Goal: Task Accomplishment & Management: Manage account settings

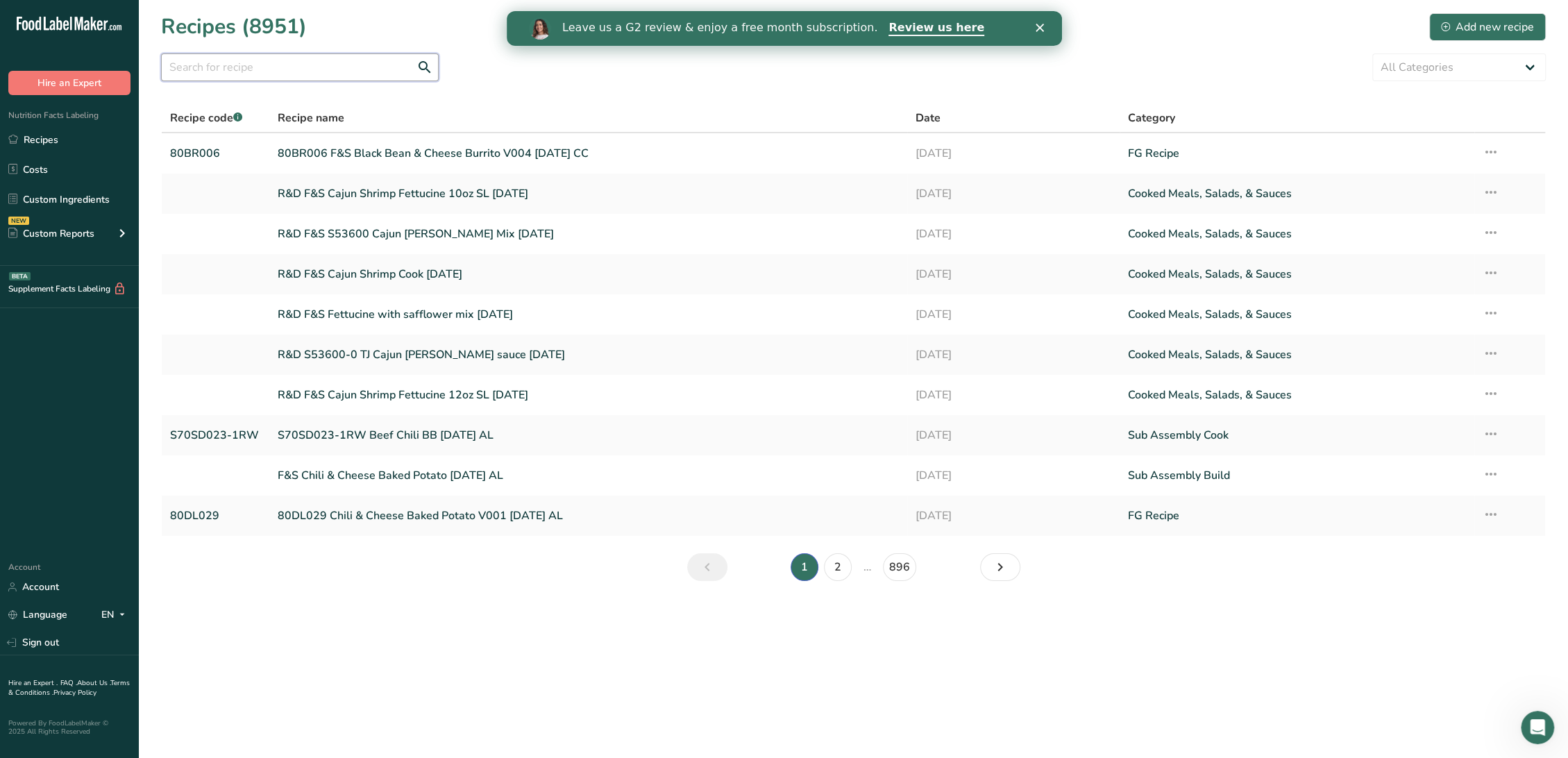
click at [392, 62] on input "text" at bounding box center [299, 67] width 278 height 28
click at [341, 65] on input "text" at bounding box center [299, 67] width 278 height 28
click at [81, 196] on link "Custom Ingredients" at bounding box center [69, 199] width 139 height 26
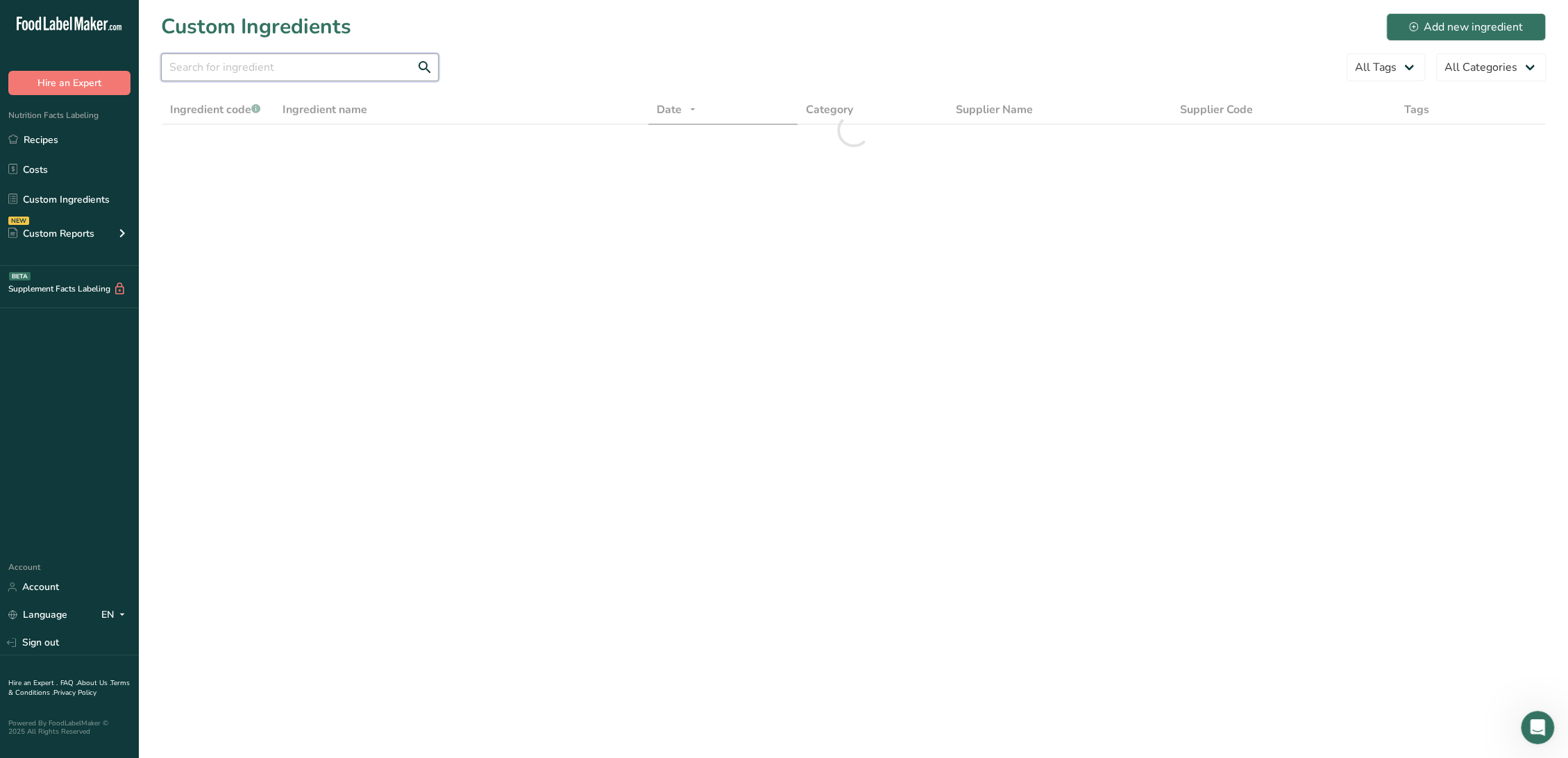
click at [245, 62] on input "text" at bounding box center [299, 67] width 278 height 28
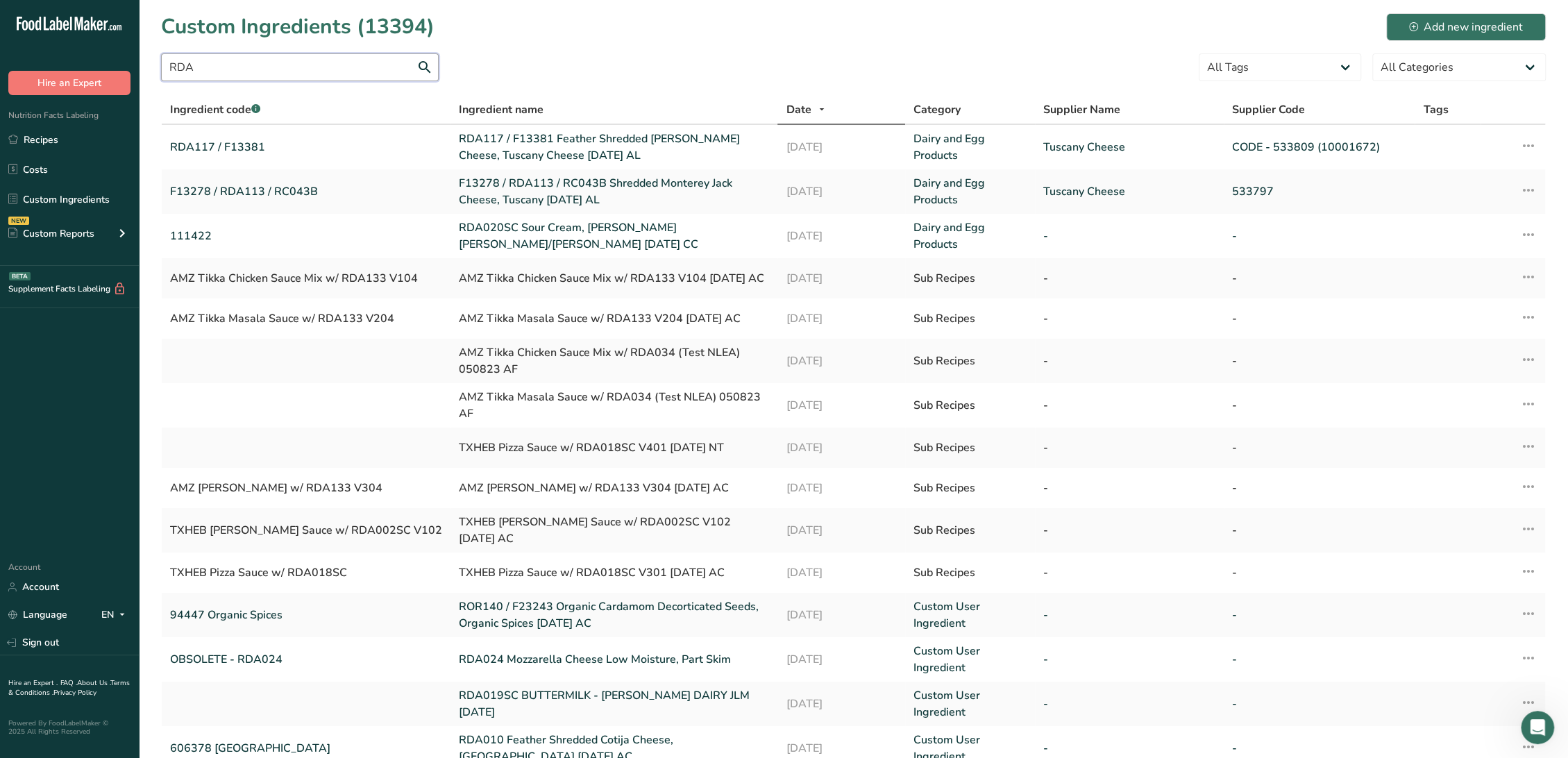
click at [236, 60] on input "RDA" at bounding box center [299, 67] width 278 height 28
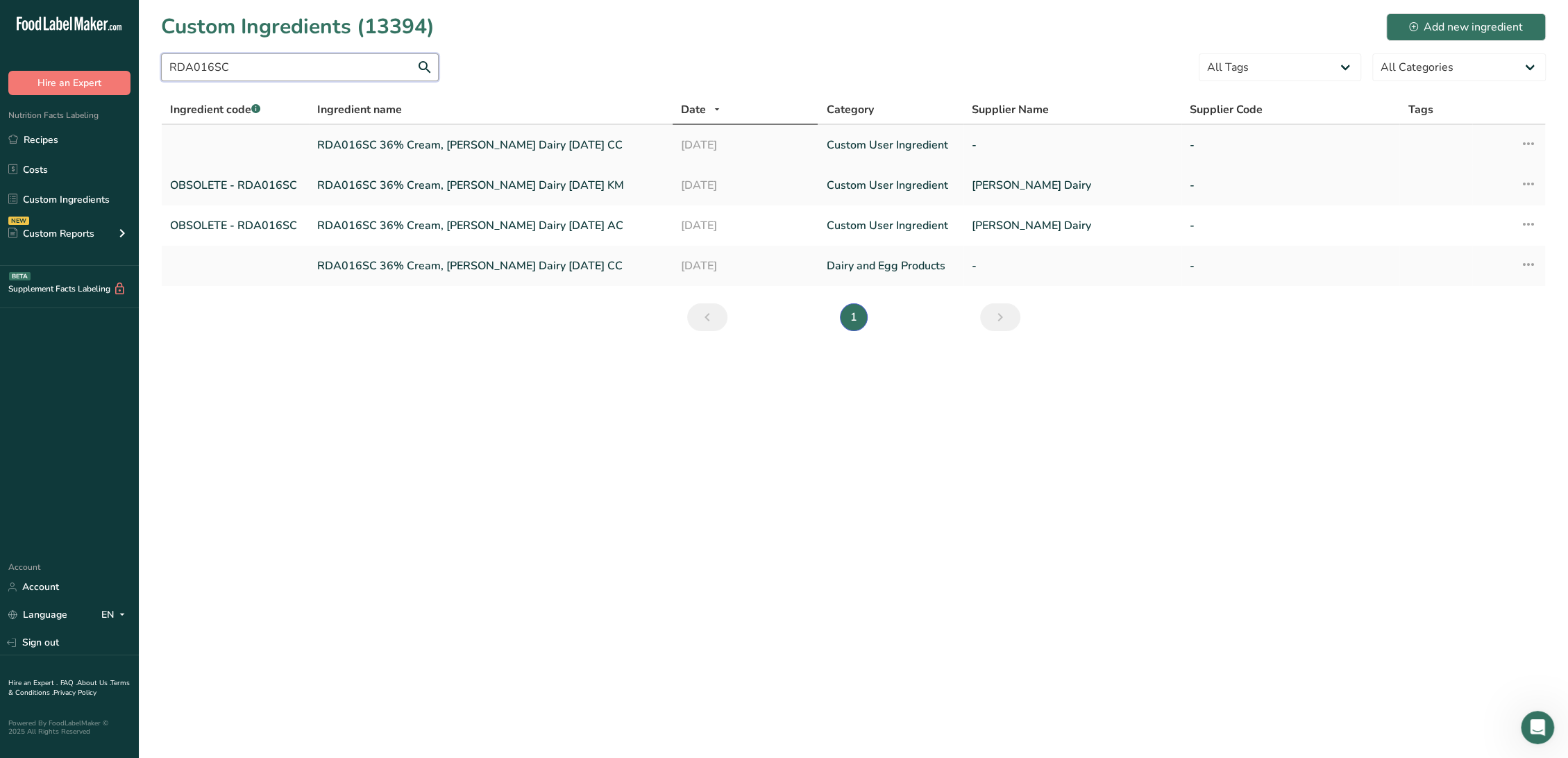
type input "RDA016SC"
click at [469, 143] on link "RDA016SC 36% Cream, [PERSON_NAME] Dairy [DATE] CC" at bounding box center [490, 145] width 347 height 17
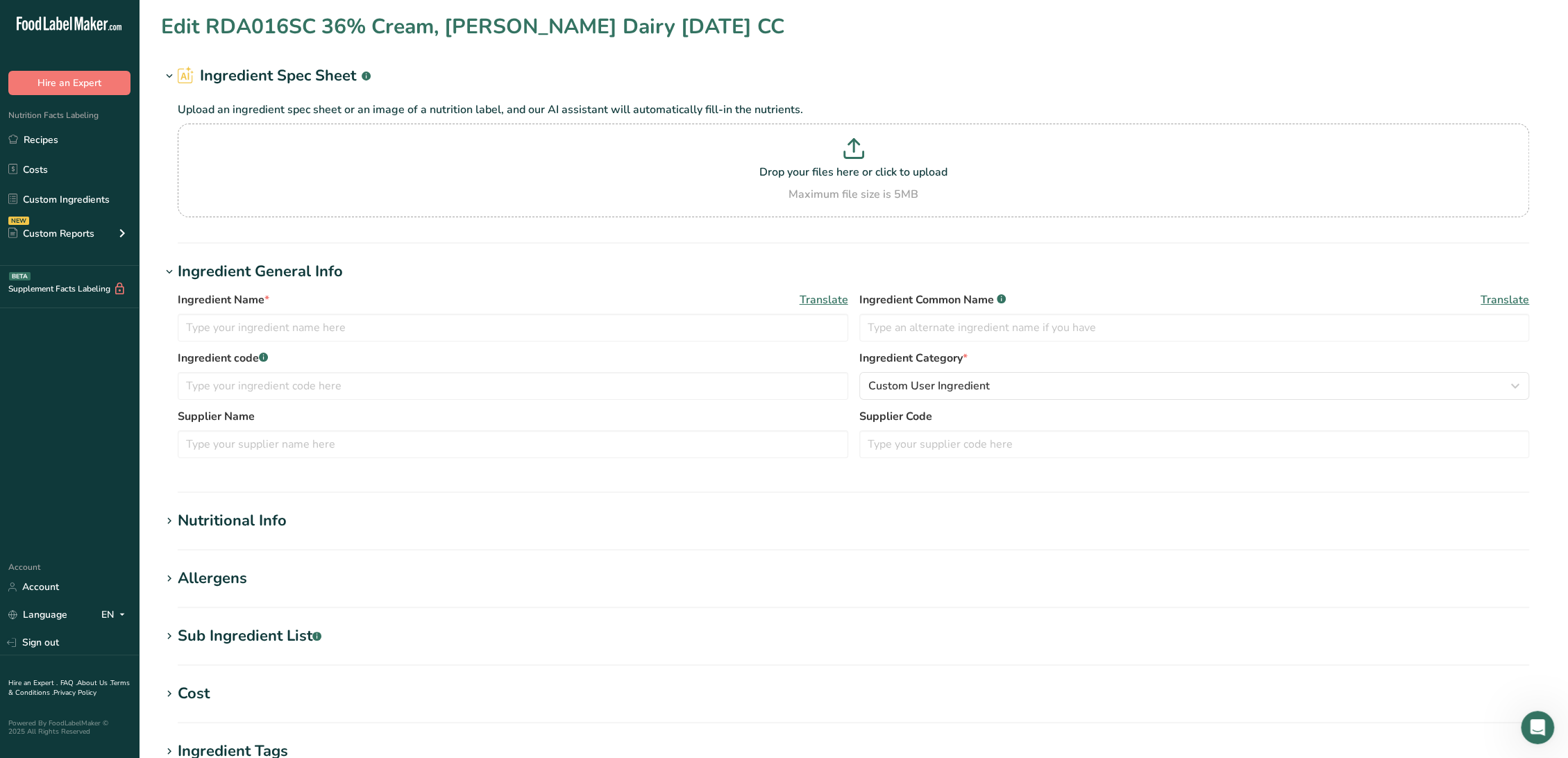
type input "RDA016SC 36% Cream, [PERSON_NAME] Dairy [DATE] CC"
type input "Cream"
type textarea "(Whole Milk)"
click at [259, 641] on div "Sub Ingredient List .a-a{fill:#347362;}.b-a{fill:#fff;}" at bounding box center [249, 636] width 144 height 23
click at [96, 196] on link "Custom Ingredients" at bounding box center [69, 199] width 139 height 26
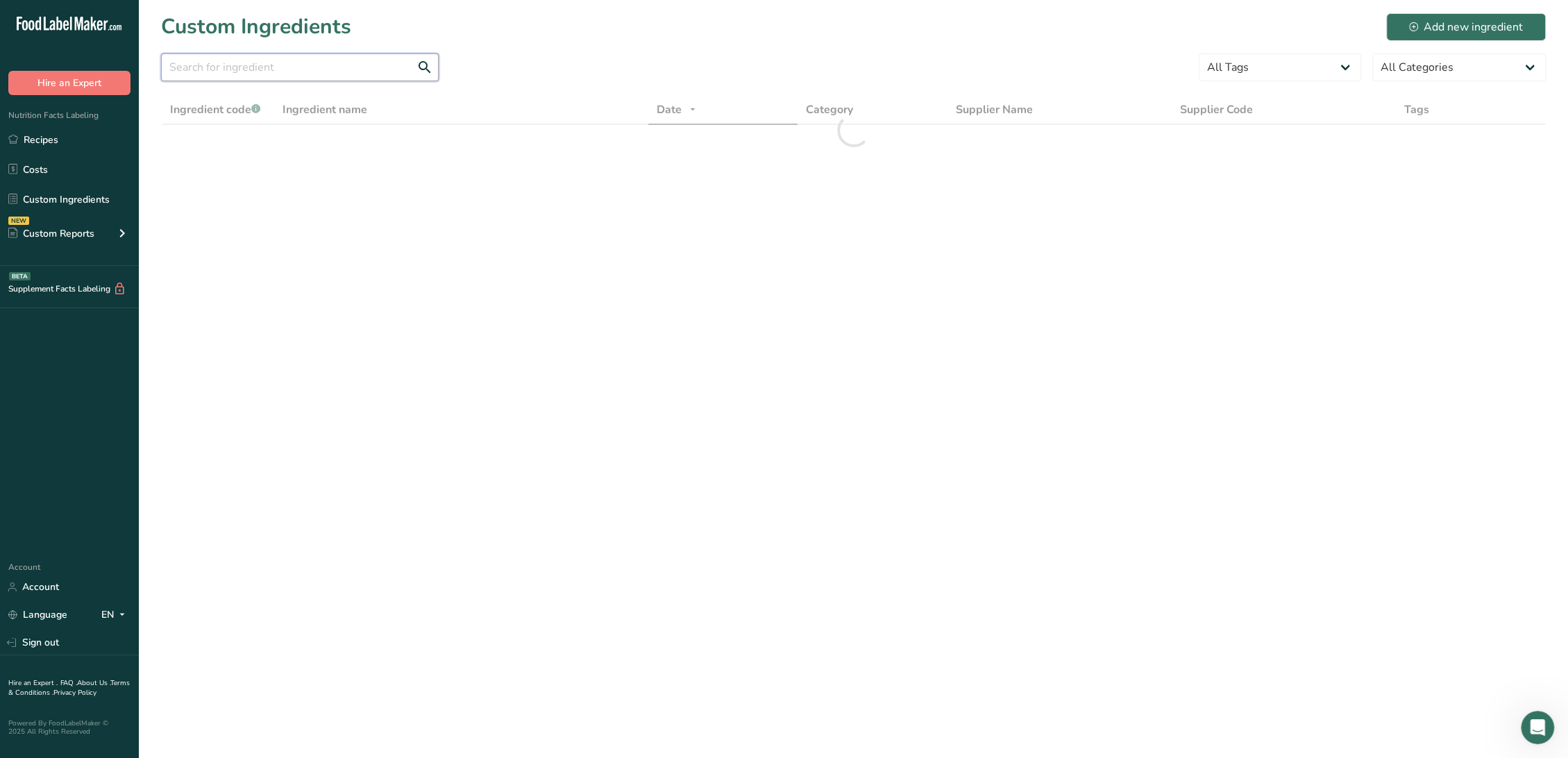
click at [240, 72] on input "text" at bounding box center [299, 67] width 278 height 28
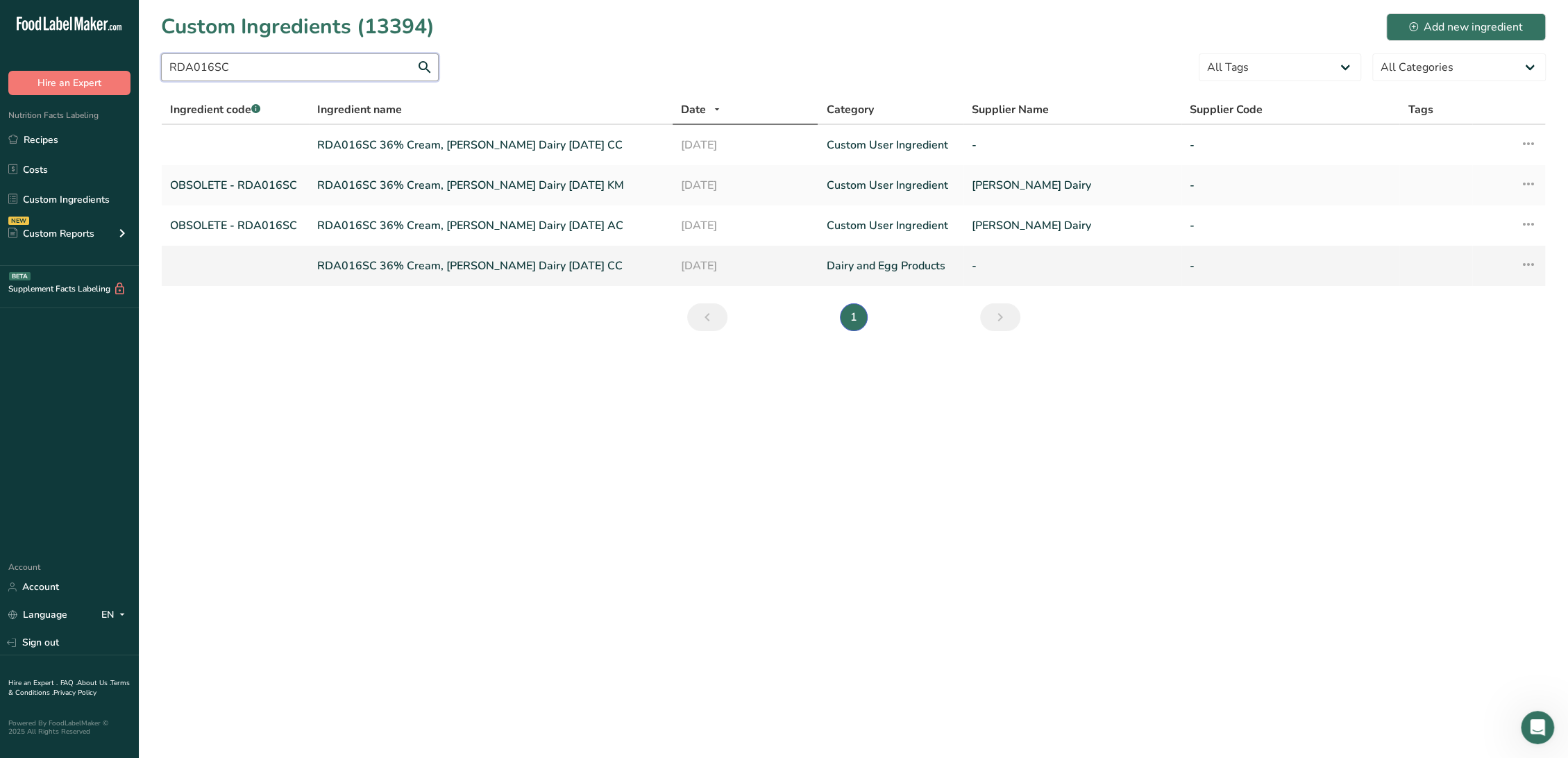
type input "RDA016SC"
click at [378, 265] on link "RDA016SC 36% Cream, [PERSON_NAME] Dairy [DATE] CC" at bounding box center [490, 265] width 347 height 17
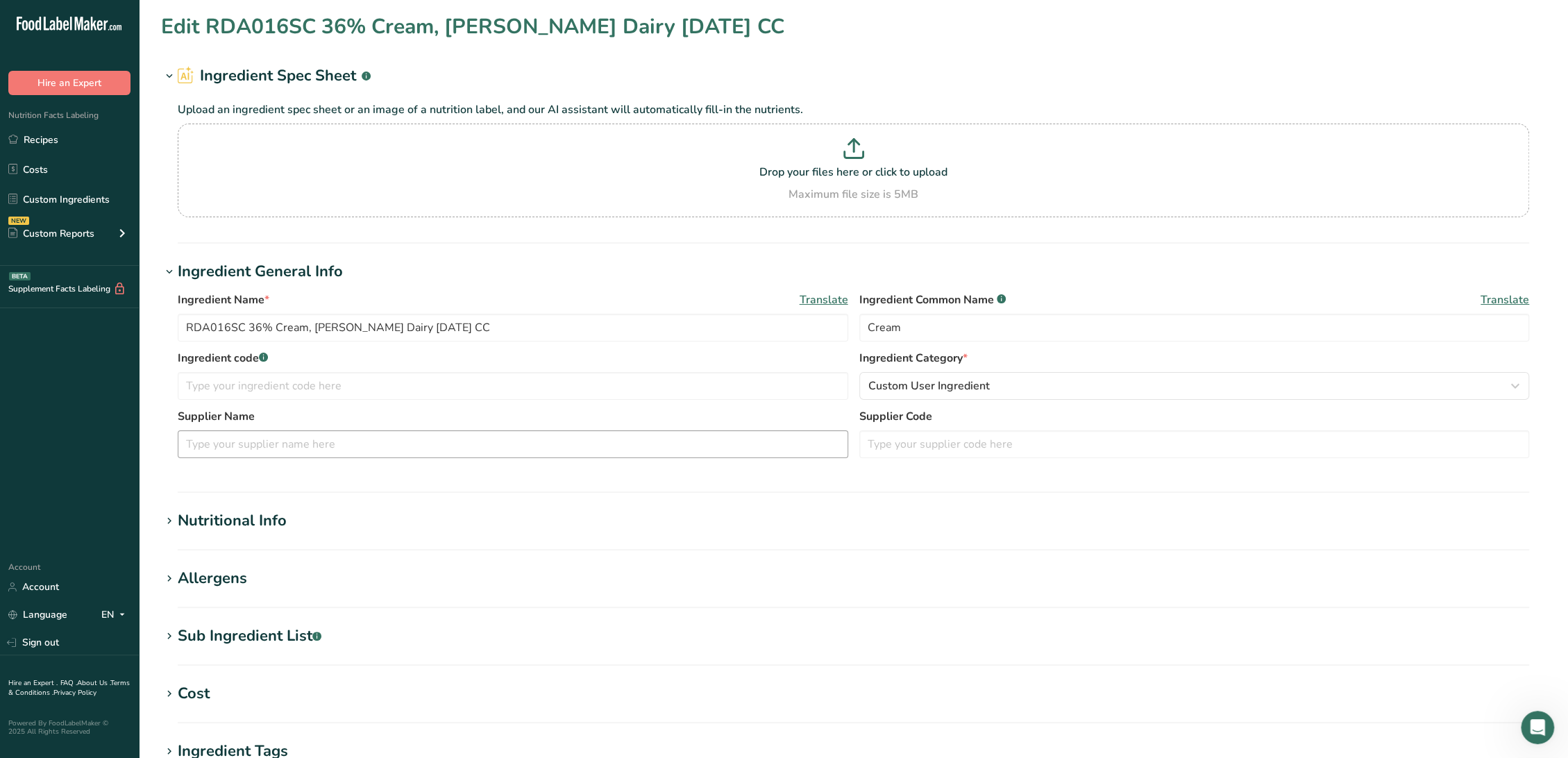
type input "Heavy Cream"
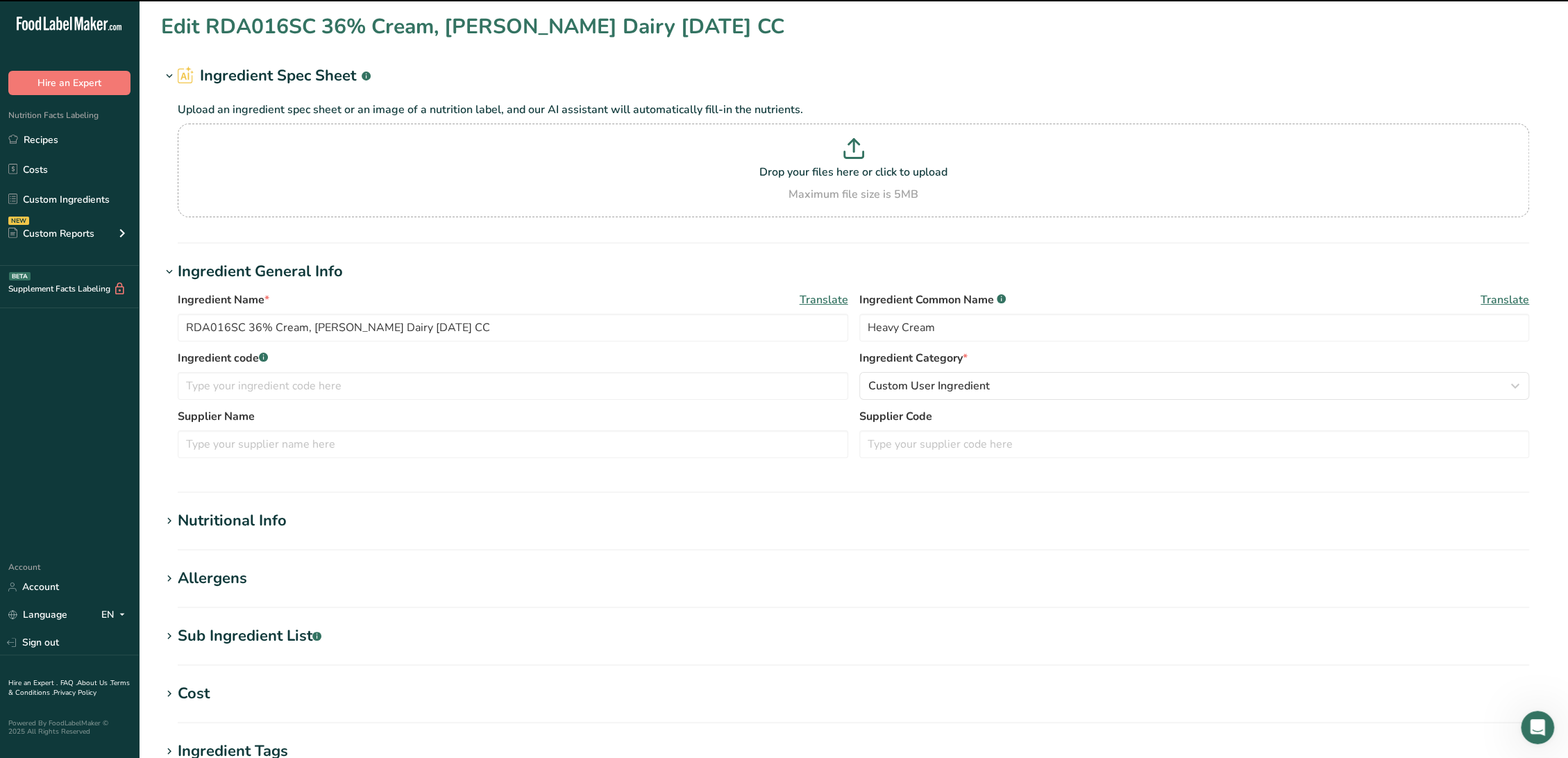
click at [281, 643] on div "Sub Ingredient List .a-a{fill:#347362;}.b-a{fill:#fff;}" at bounding box center [249, 636] width 144 height 23
type textarea "Grade “A” Cream and Milk, Mono & Diglycerides, Polysorbate 80, Carrageenan, [ME…"
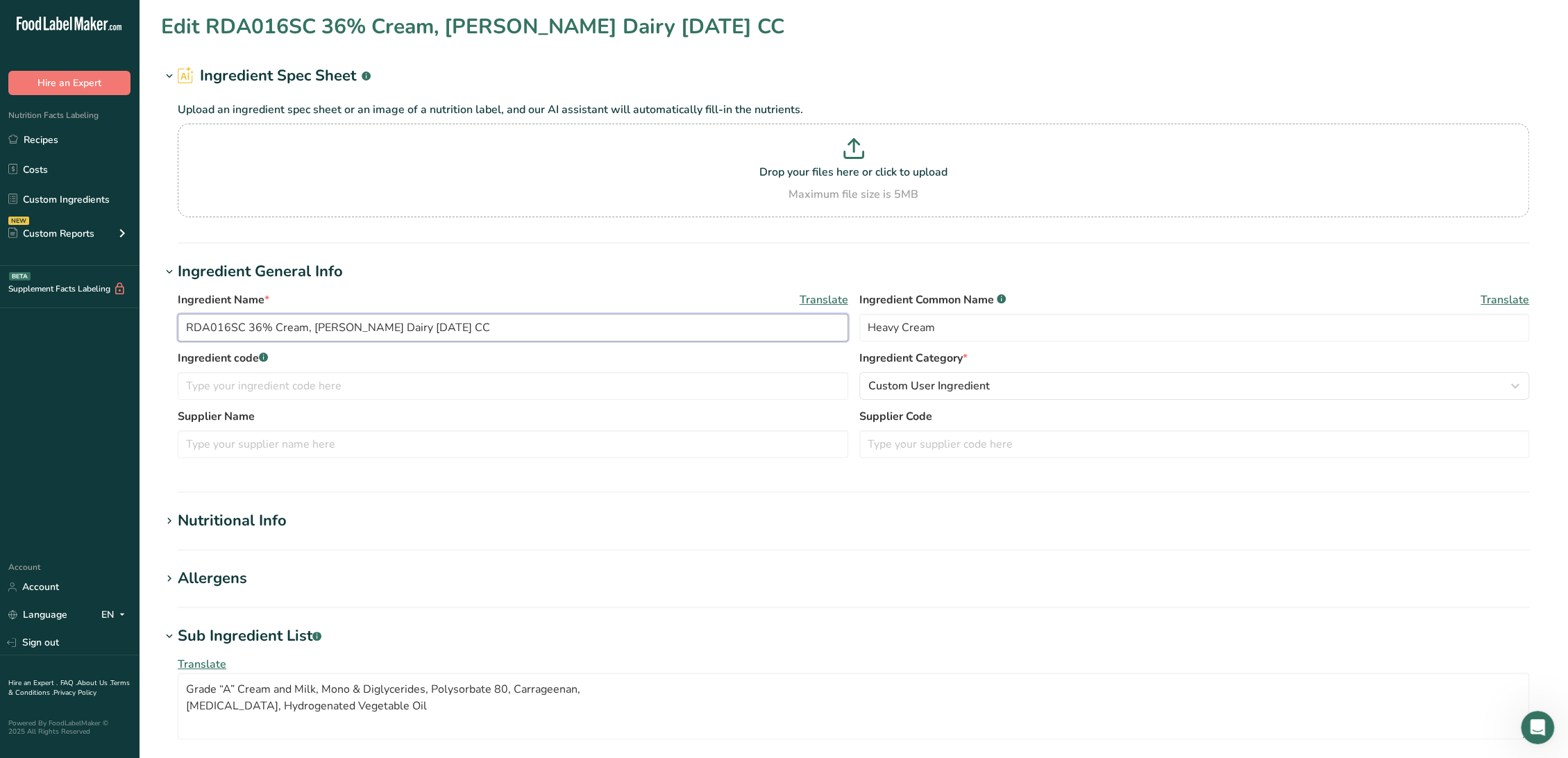
drag, startPoint x: 311, startPoint y: 326, endPoint x: 374, endPoint y: 324, distance: 63.0
click at [374, 324] on input "RDA016SC 36% Cream, [PERSON_NAME] Dairy [DATE] CC" at bounding box center [512, 327] width 670 height 28
click at [325, 447] on input "text" at bounding box center [512, 444] width 670 height 28
paste input "[PERSON_NAME] Dairy"
type input "[PERSON_NAME] Dairy"
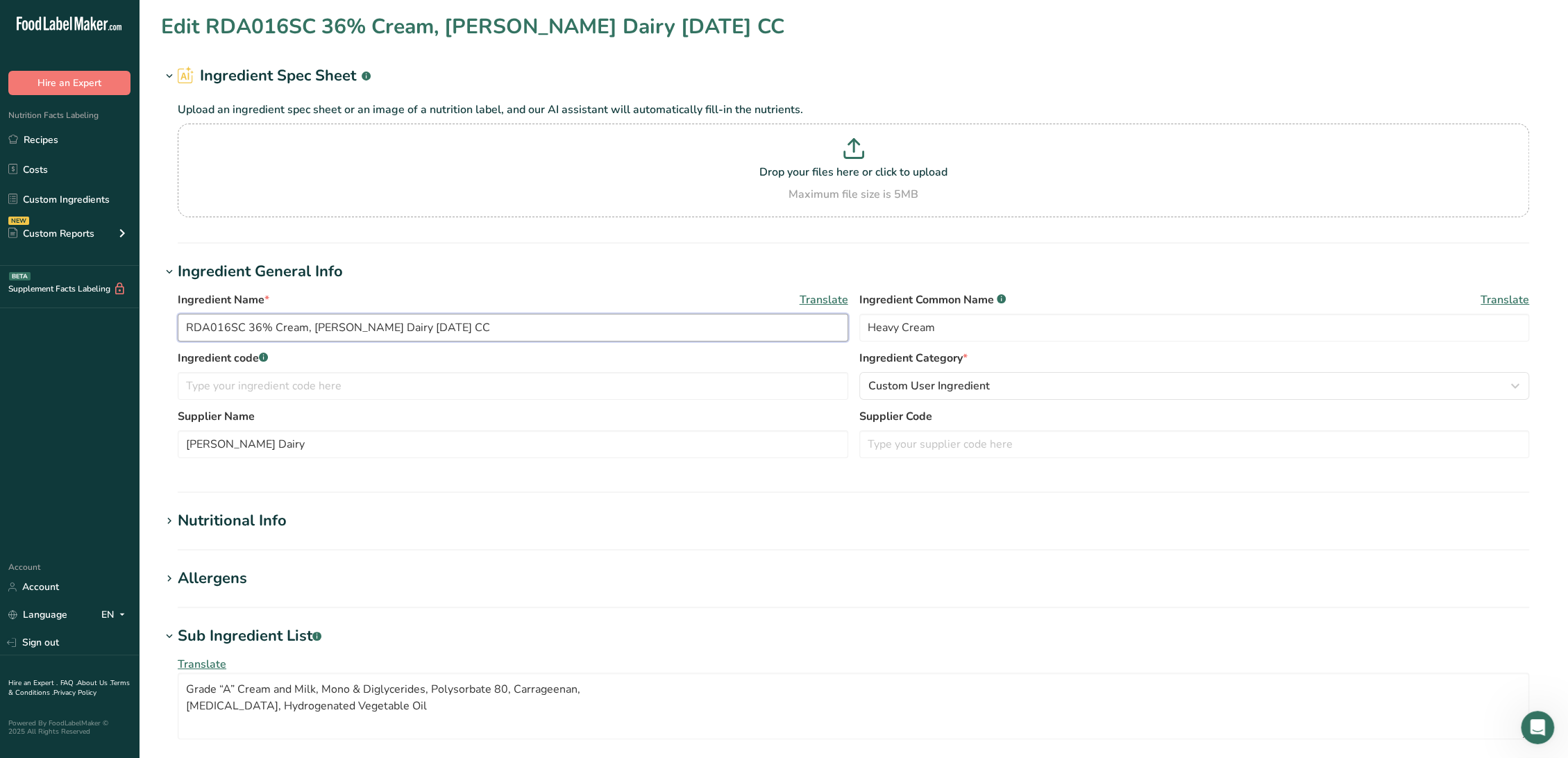
drag, startPoint x: 244, startPoint y: 325, endPoint x: 141, endPoint y: 321, distance: 103.1
click at [140, 320] on section "Edit RDA016SC 36% Cream, [PERSON_NAME] Dairy [DATE] CC Ingredient Spec Sheet .a…" at bounding box center [854, 559] width 1429 height 1120
click at [183, 378] on input "text" at bounding box center [512, 386] width 670 height 28
paste input "RDA016SC"
type input "OBSOLETE - RDA016SC"
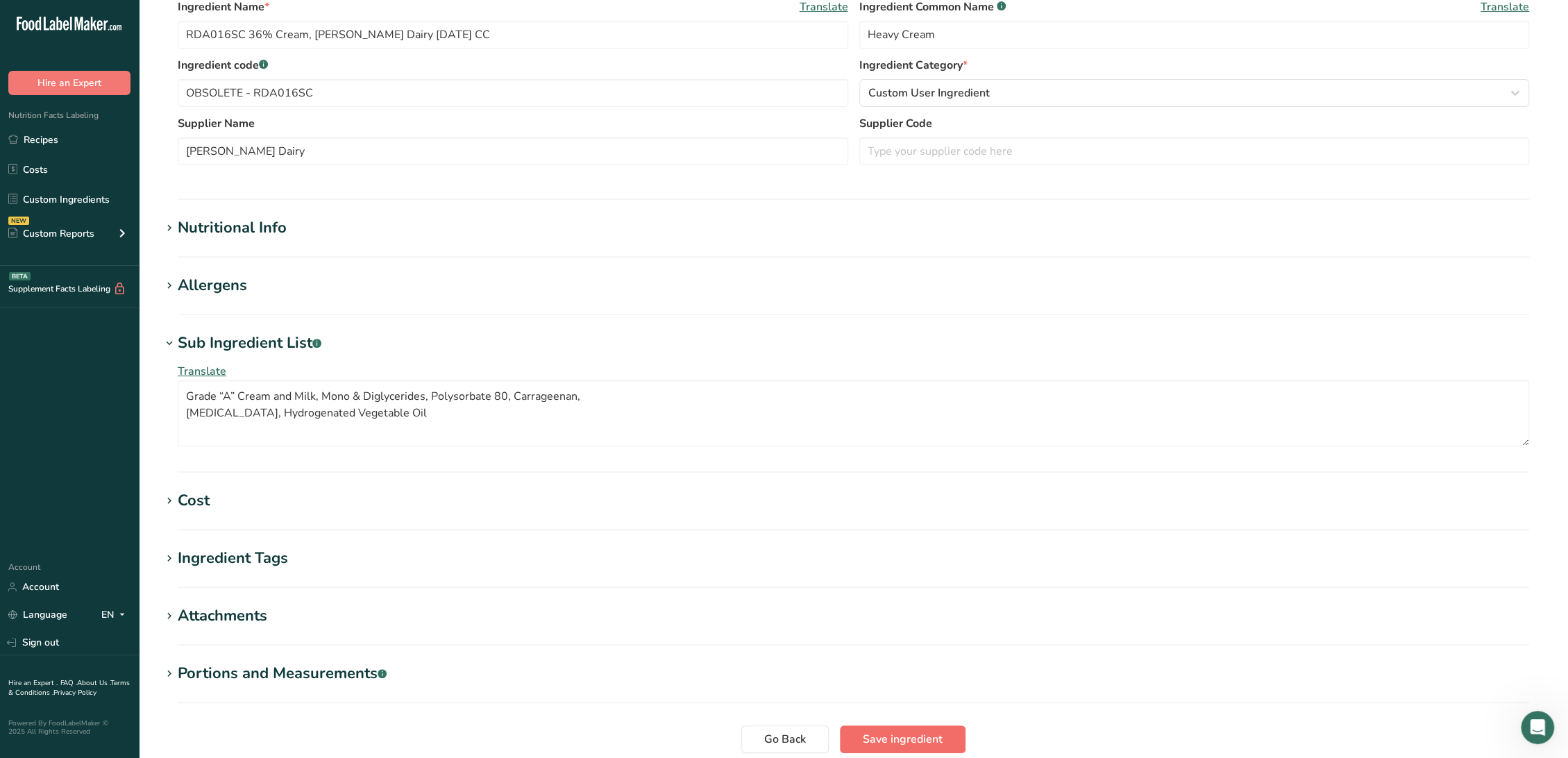
scroll to position [328, 0]
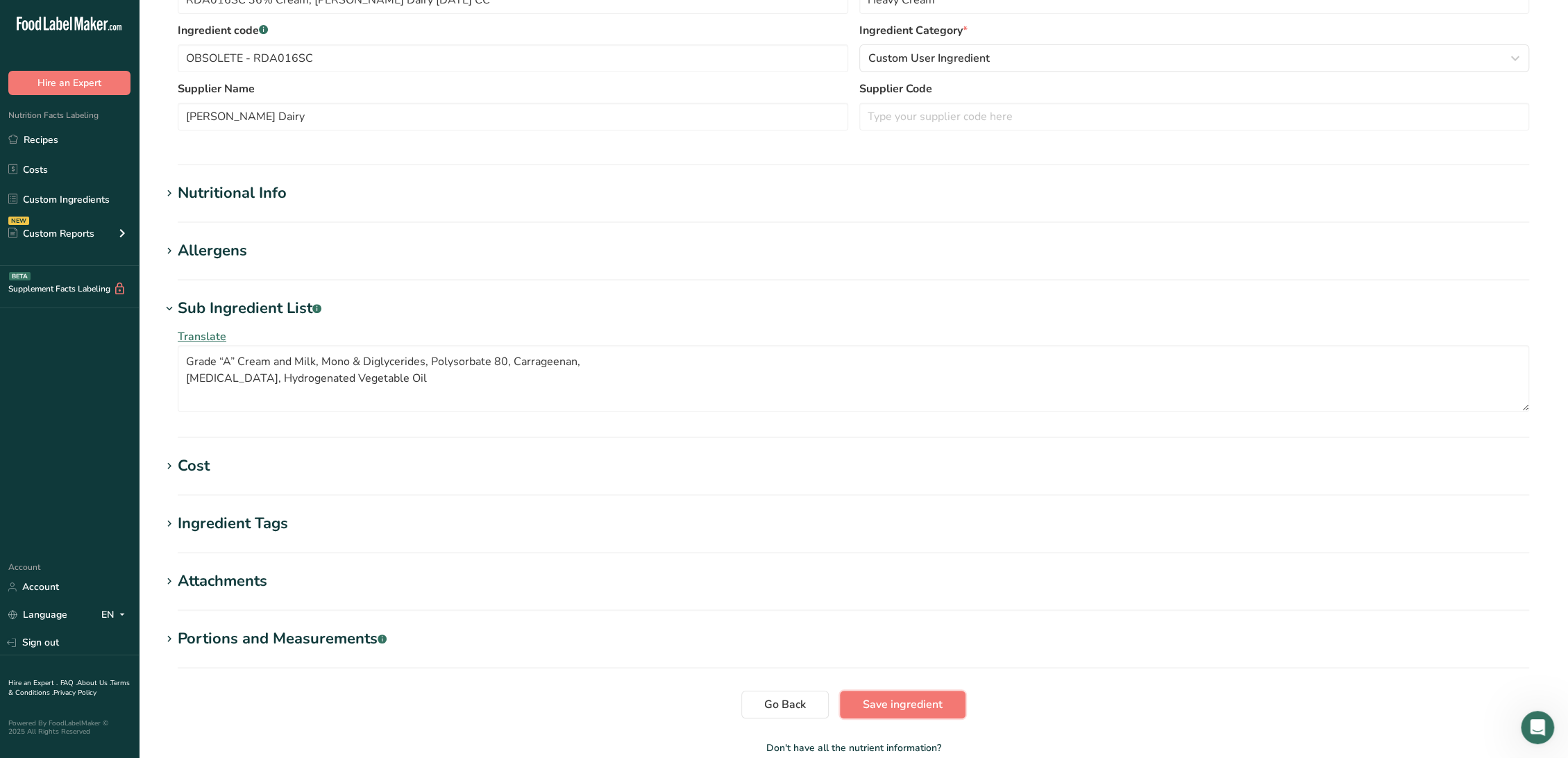
click at [899, 707] on span "Save ingredient" at bounding box center [902, 705] width 80 height 17
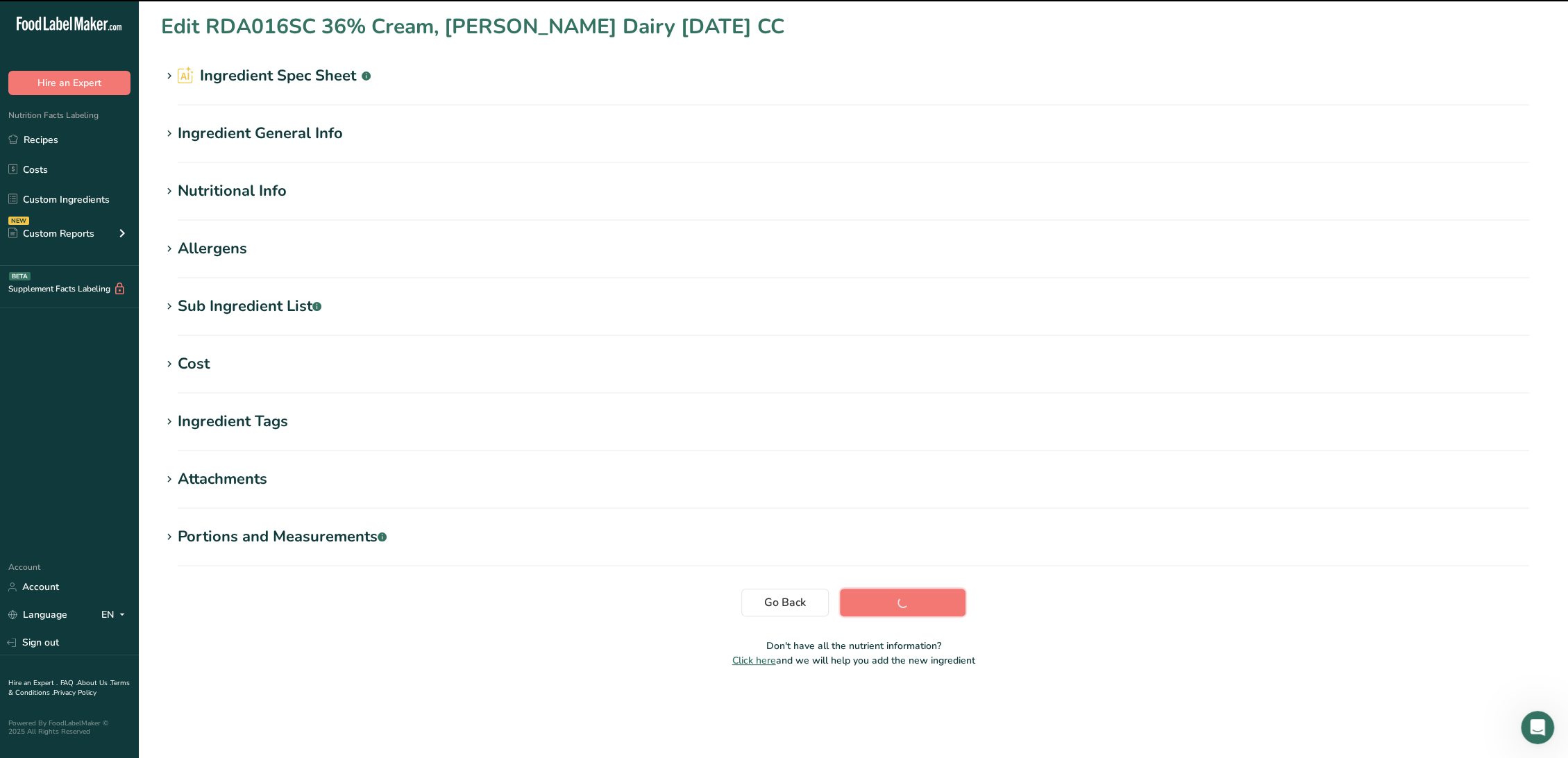
scroll to position [0, 0]
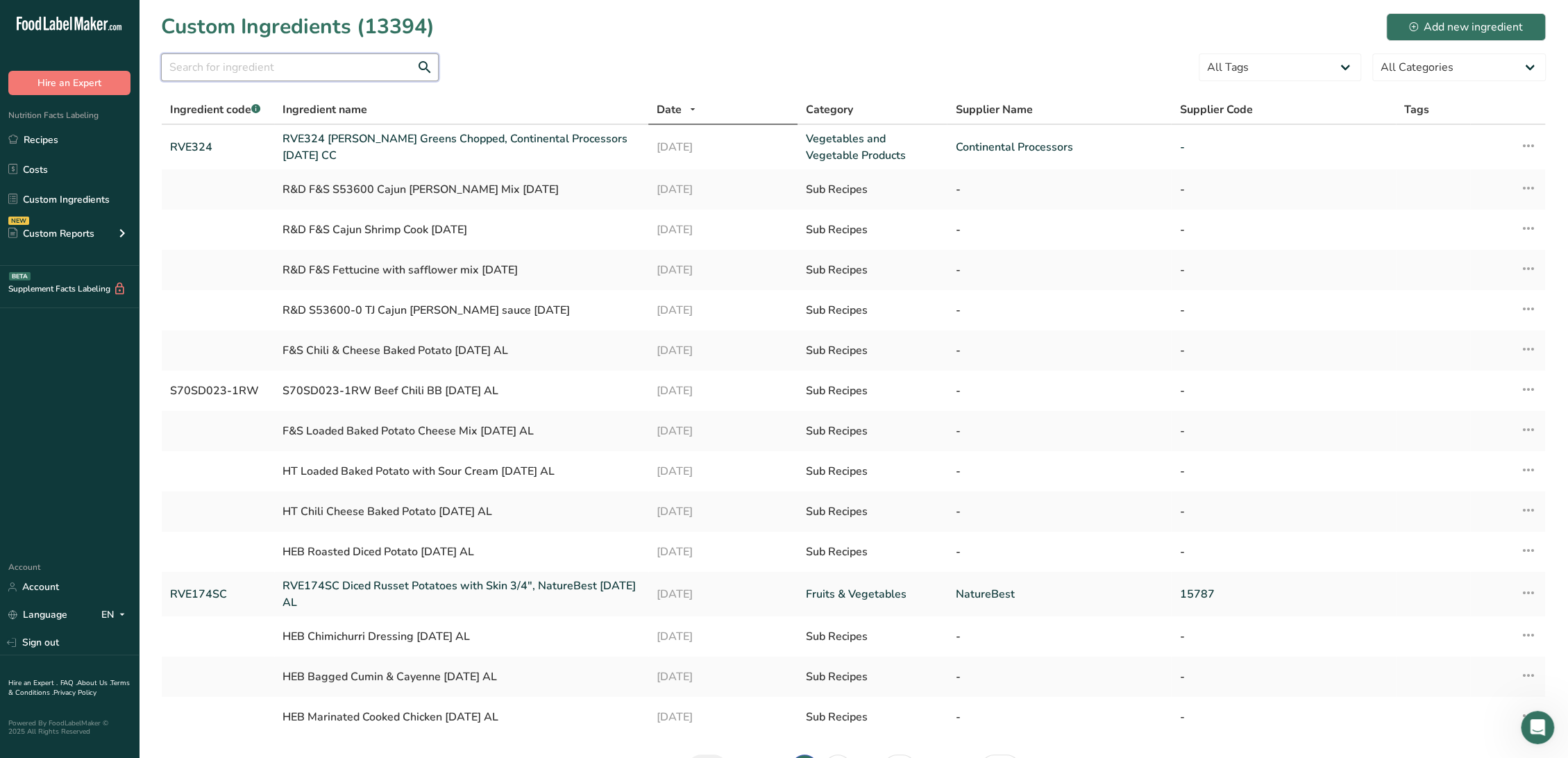
click at [265, 70] on input "text" at bounding box center [299, 67] width 278 height 28
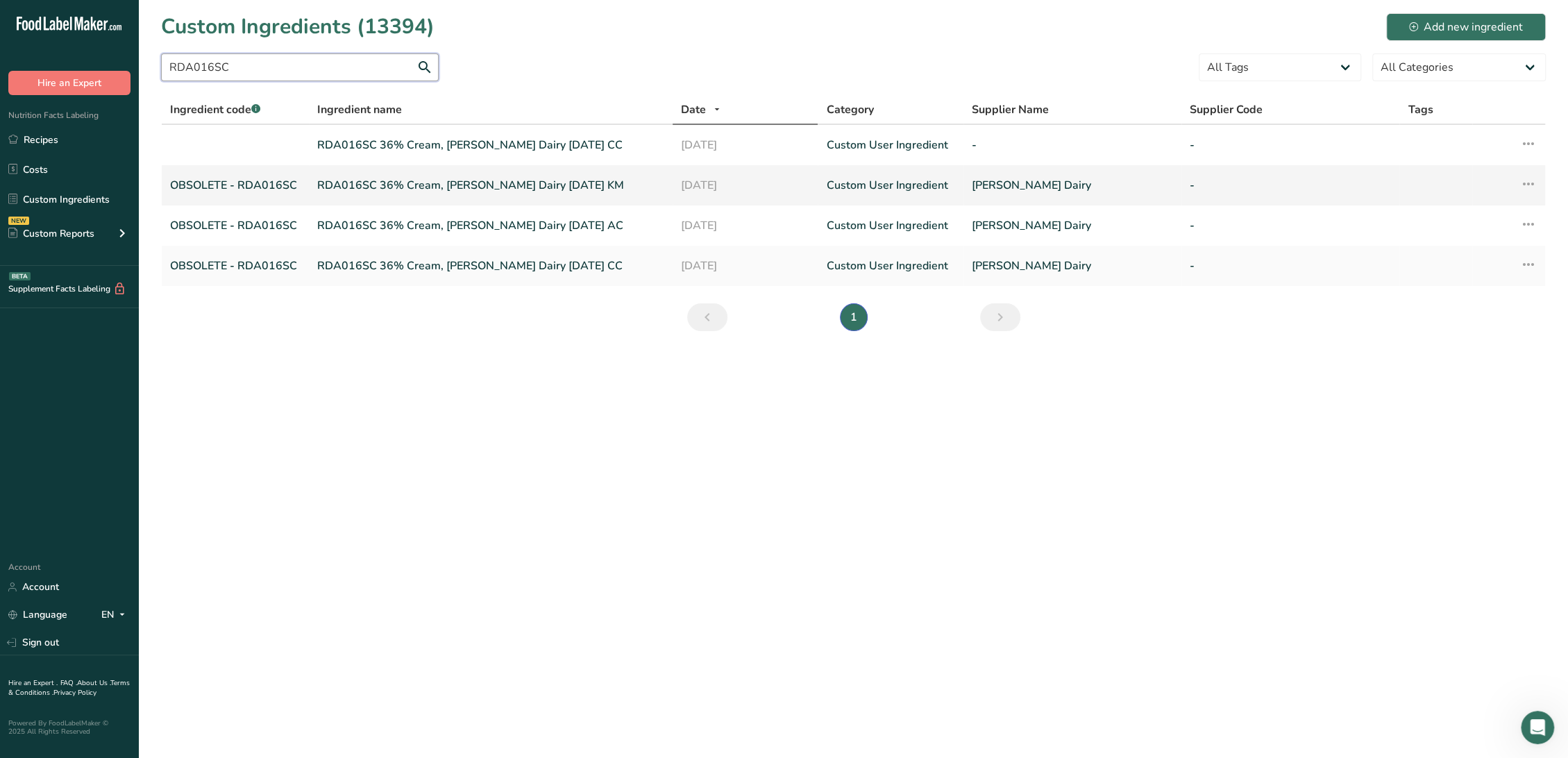
type input "RDA016SC"
click at [344, 181] on link "RDA016SC 36% Cream, [PERSON_NAME] Dairy [DATE] KM" at bounding box center [490, 185] width 347 height 17
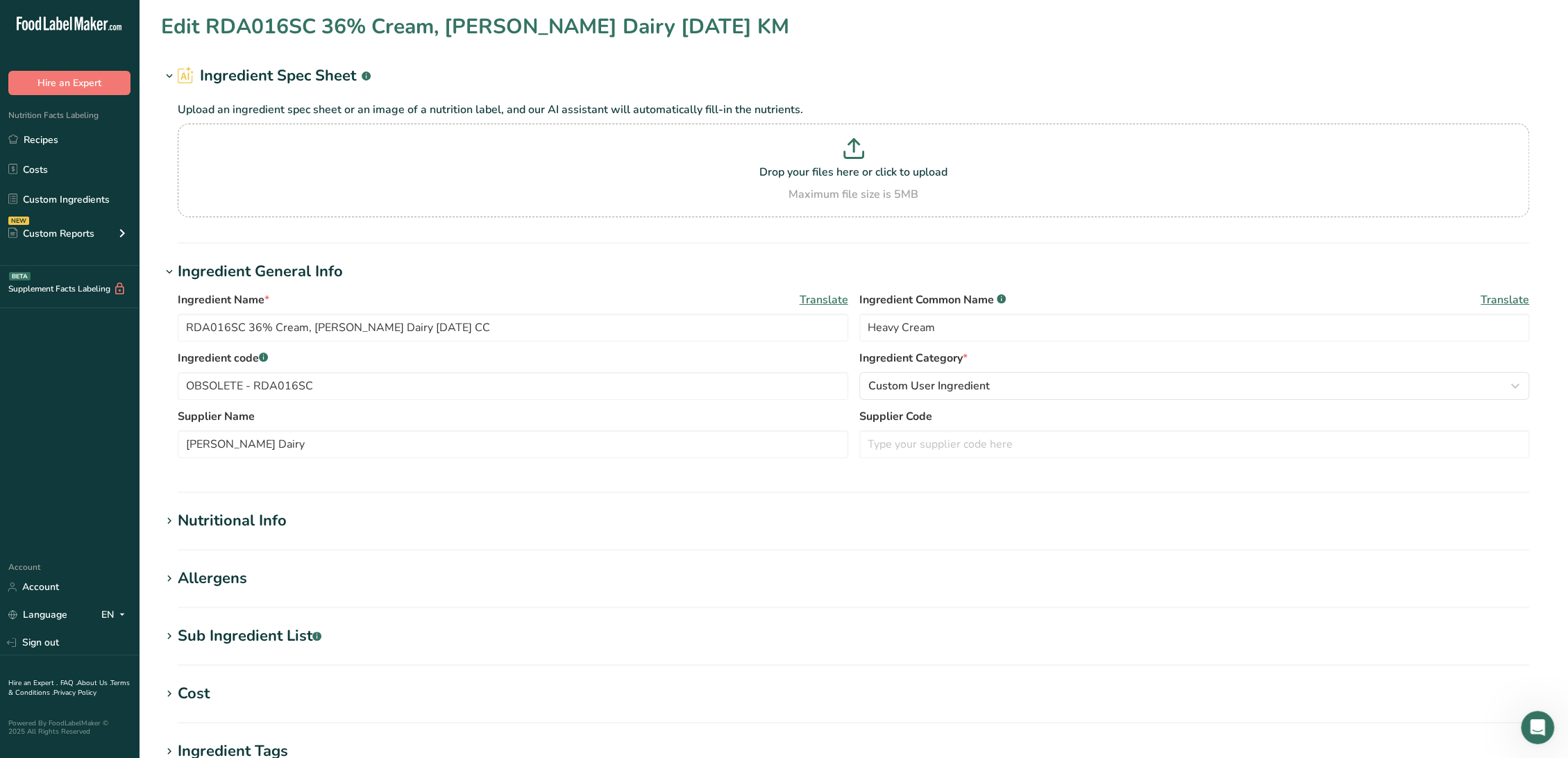
type input "RDA016SC 36% Cream, [PERSON_NAME] Dairy [DATE] KM"
type input "Cream"
click at [252, 617] on section "Edit RDA016SC 36% Cream, [PERSON_NAME] Dairy [DATE] KM Ingredient Spec Sheet .a…" at bounding box center [854, 510] width 1429 height 1020
click at [253, 639] on div "Sub Ingredient List .a-a{fill:#347362;}.b-a{fill:#fff;}" at bounding box center [249, 636] width 144 height 23
click at [93, 202] on link "Custom Ingredients" at bounding box center [69, 199] width 139 height 26
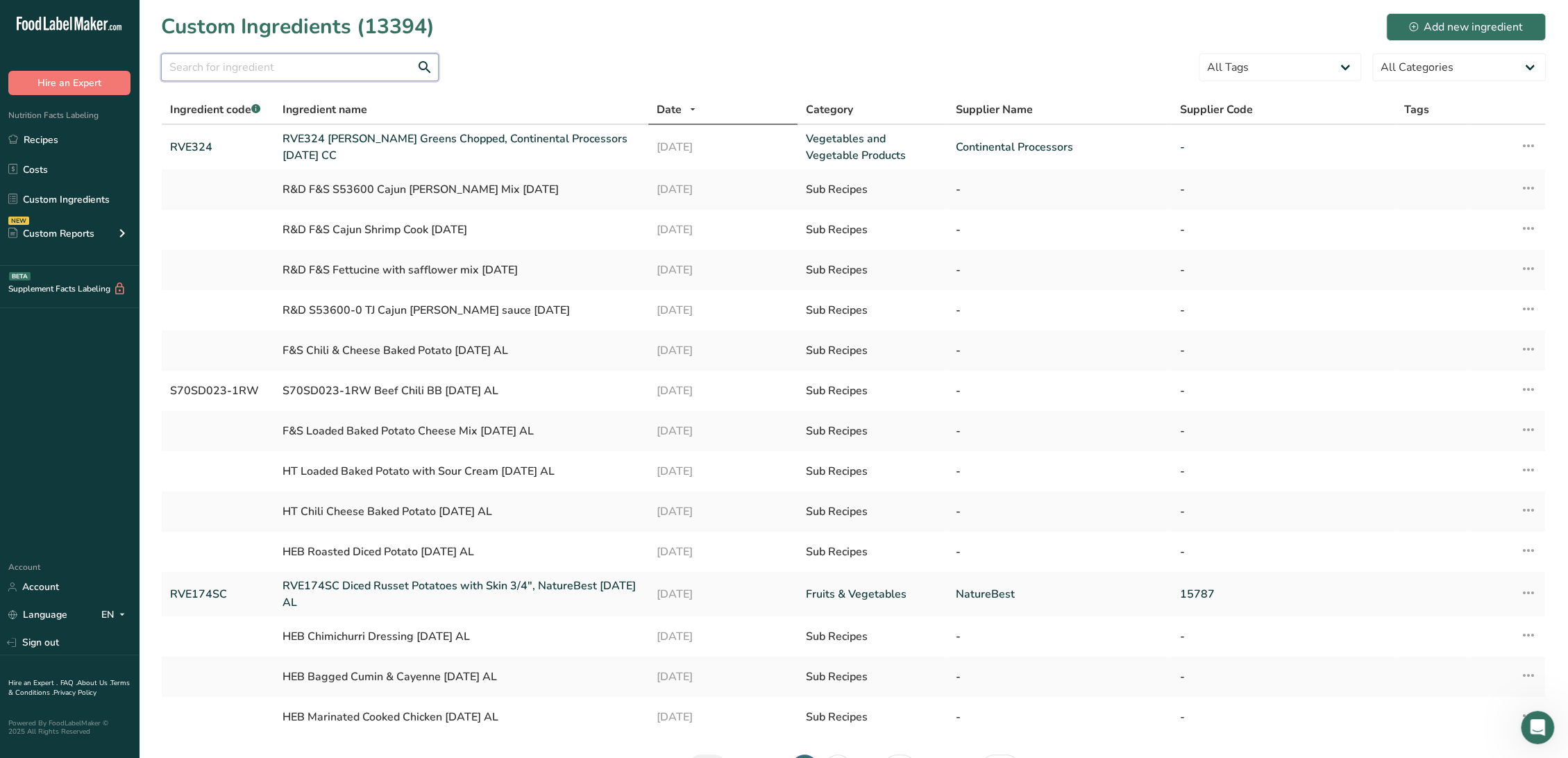
click at [285, 70] on input "text" at bounding box center [299, 67] width 278 height 28
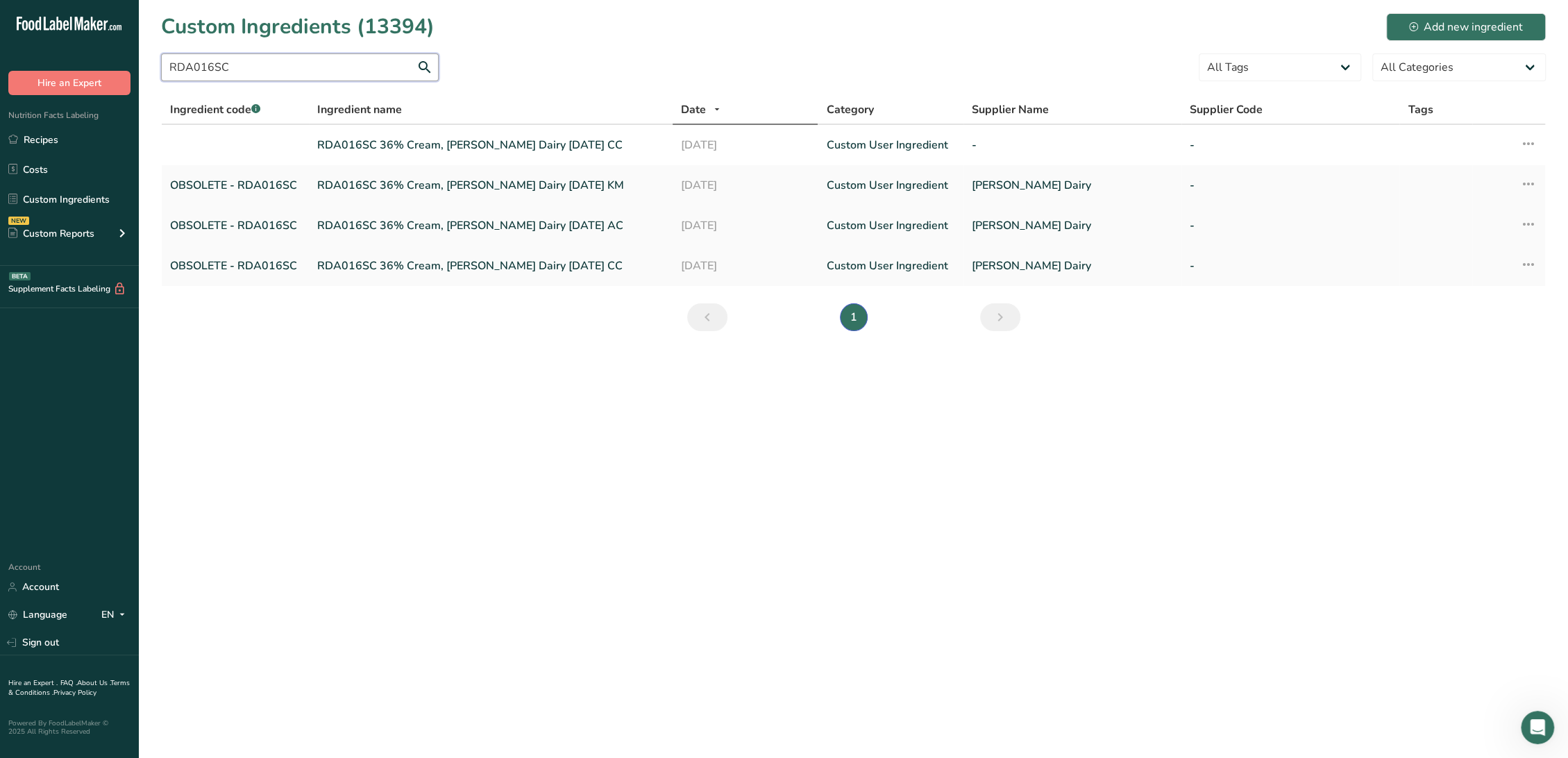
type input "RDA016SC"
click at [382, 220] on link "RDA016SC 36% Cream, [PERSON_NAME] Dairy [DATE] AC" at bounding box center [490, 226] width 347 height 17
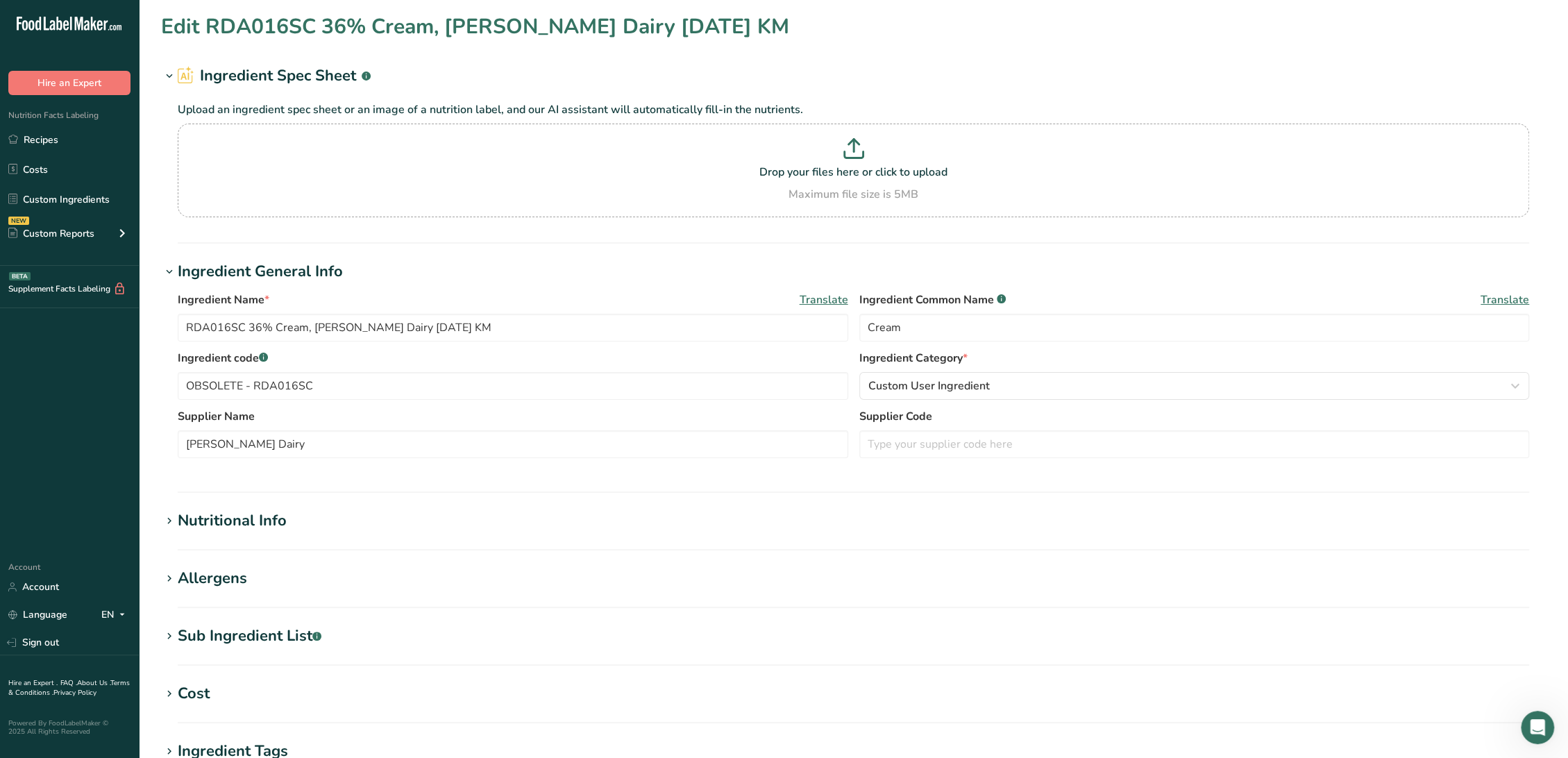
type input "RDA016SC 36% Cream, [PERSON_NAME] Dairy [DATE] AC"
type input "Heavy Cream"
click at [289, 644] on div "Sub Ingredient List .a-a{fill:#347362;}.b-a{fill:#fff;}" at bounding box center [249, 636] width 144 height 23
click at [56, 137] on link "Recipes" at bounding box center [69, 139] width 139 height 26
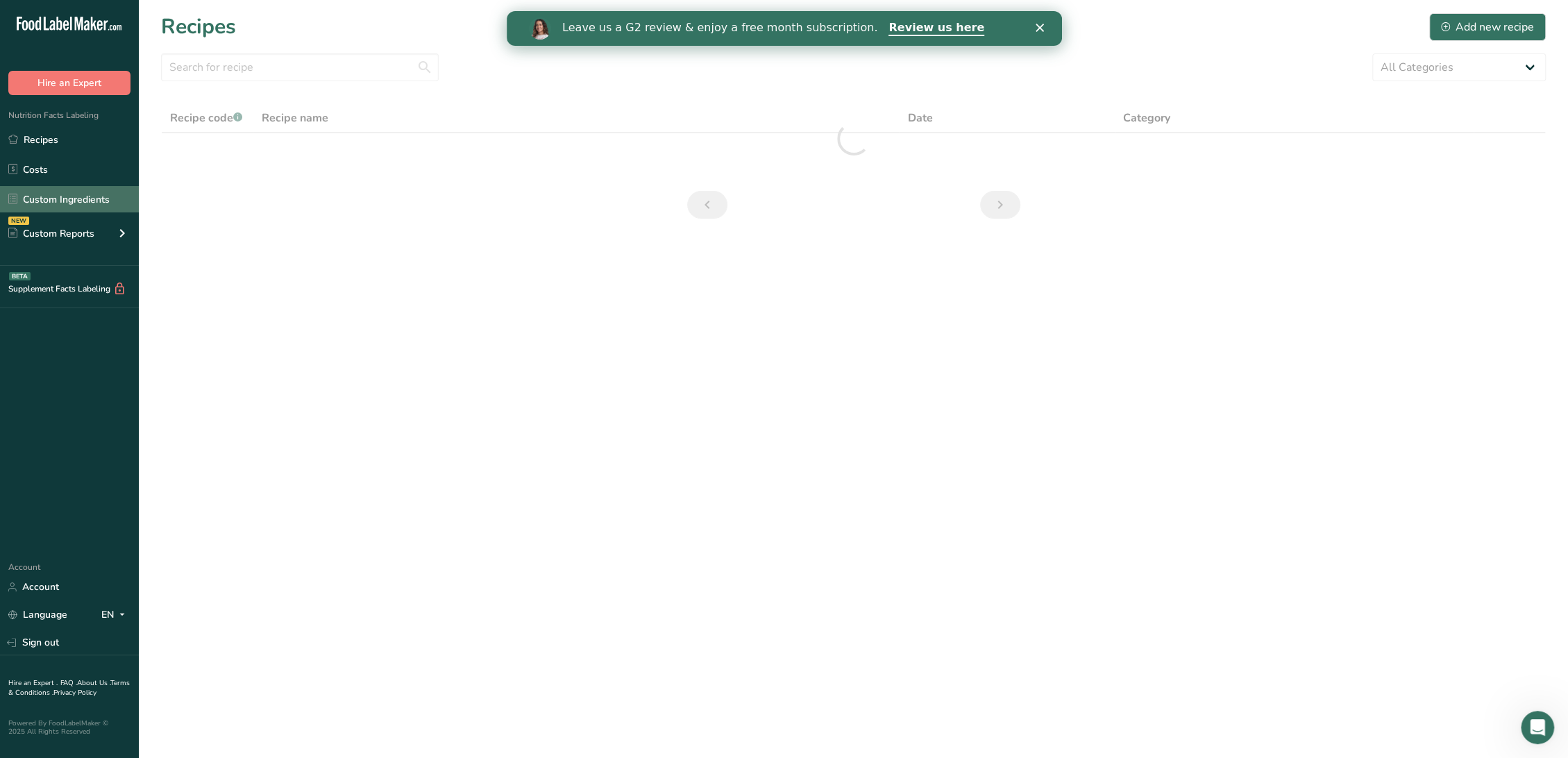
click at [73, 193] on link "Custom Ingredients" at bounding box center [69, 199] width 139 height 26
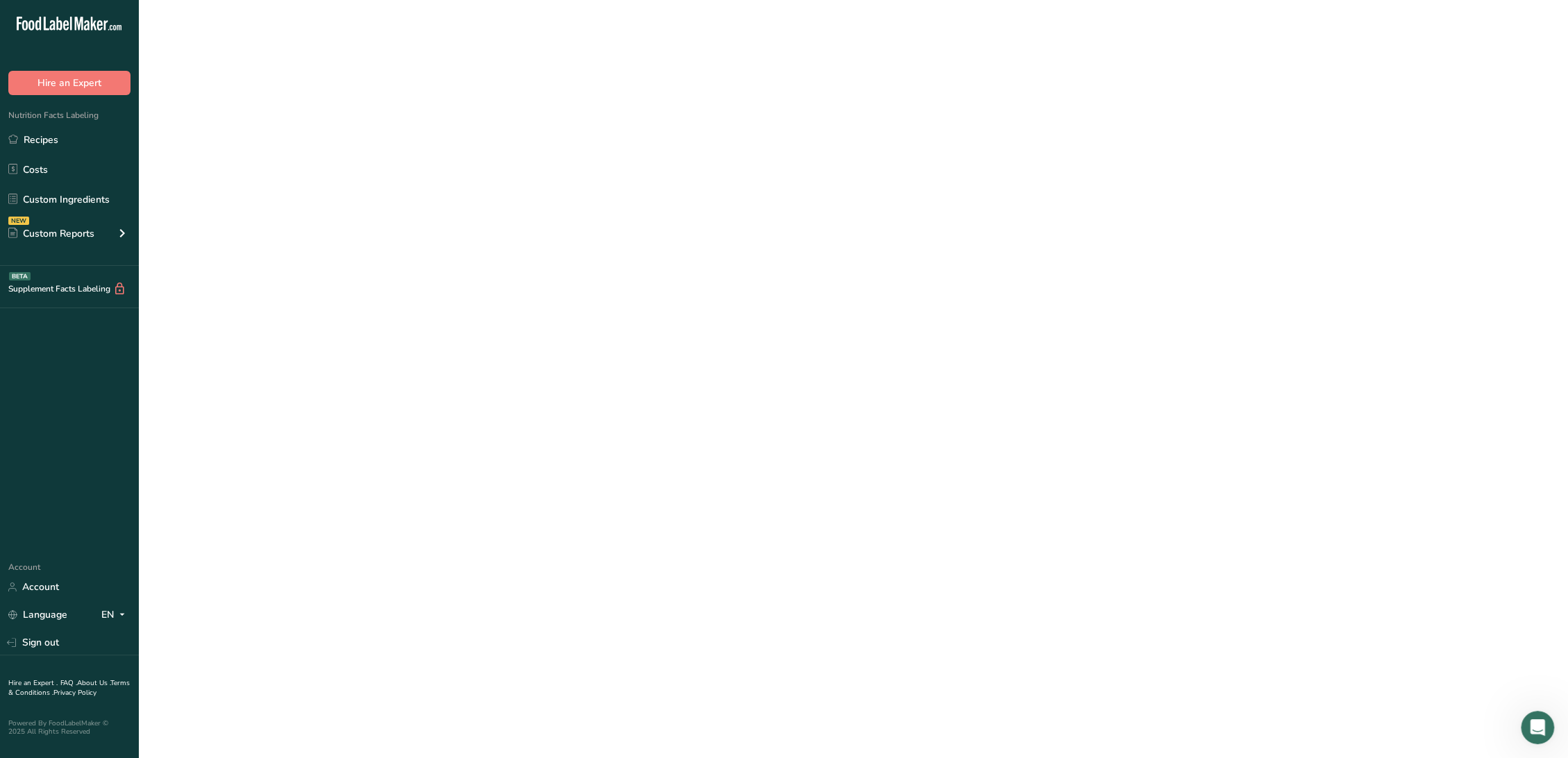
click at [278, 71] on input "text" at bounding box center [299, 67] width 278 height 28
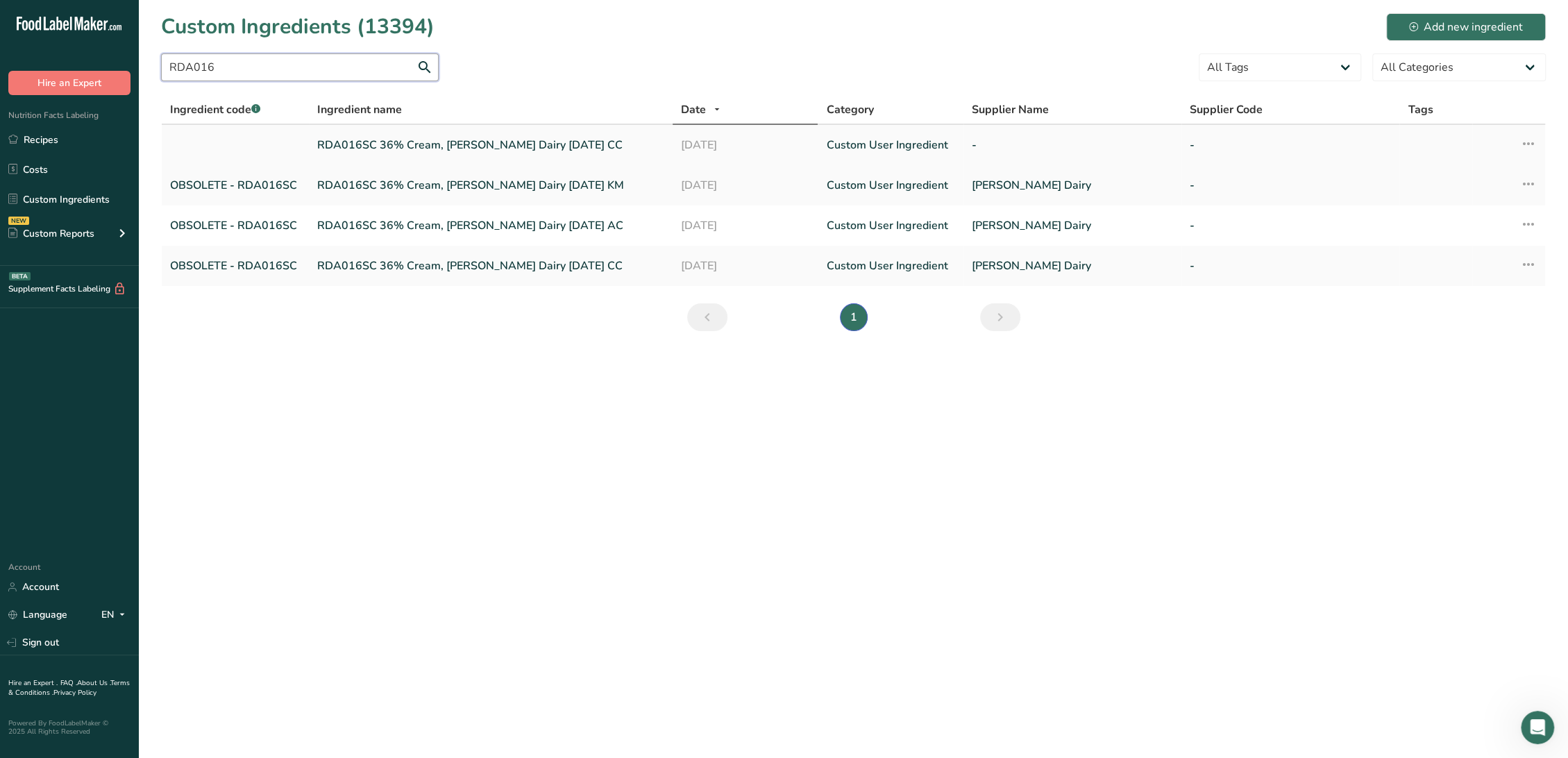
type input "RDA016"
click at [394, 143] on link "RDA016SC 36% Cream, [PERSON_NAME] Dairy [DATE] CC" at bounding box center [490, 145] width 347 height 17
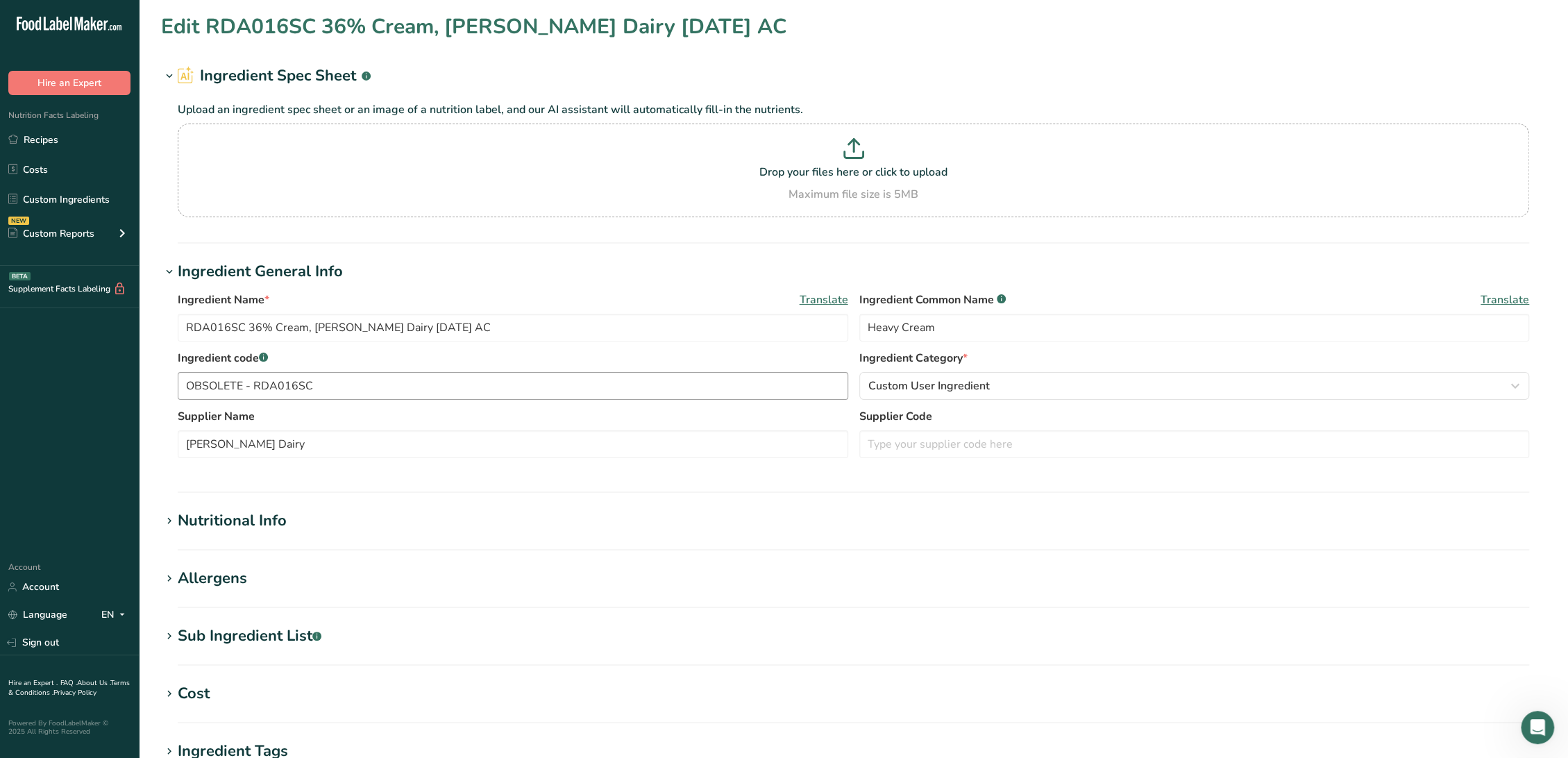
type input "RDA016SC 36% Cream, [PERSON_NAME] Dairy [DATE] CC"
type input "Cream"
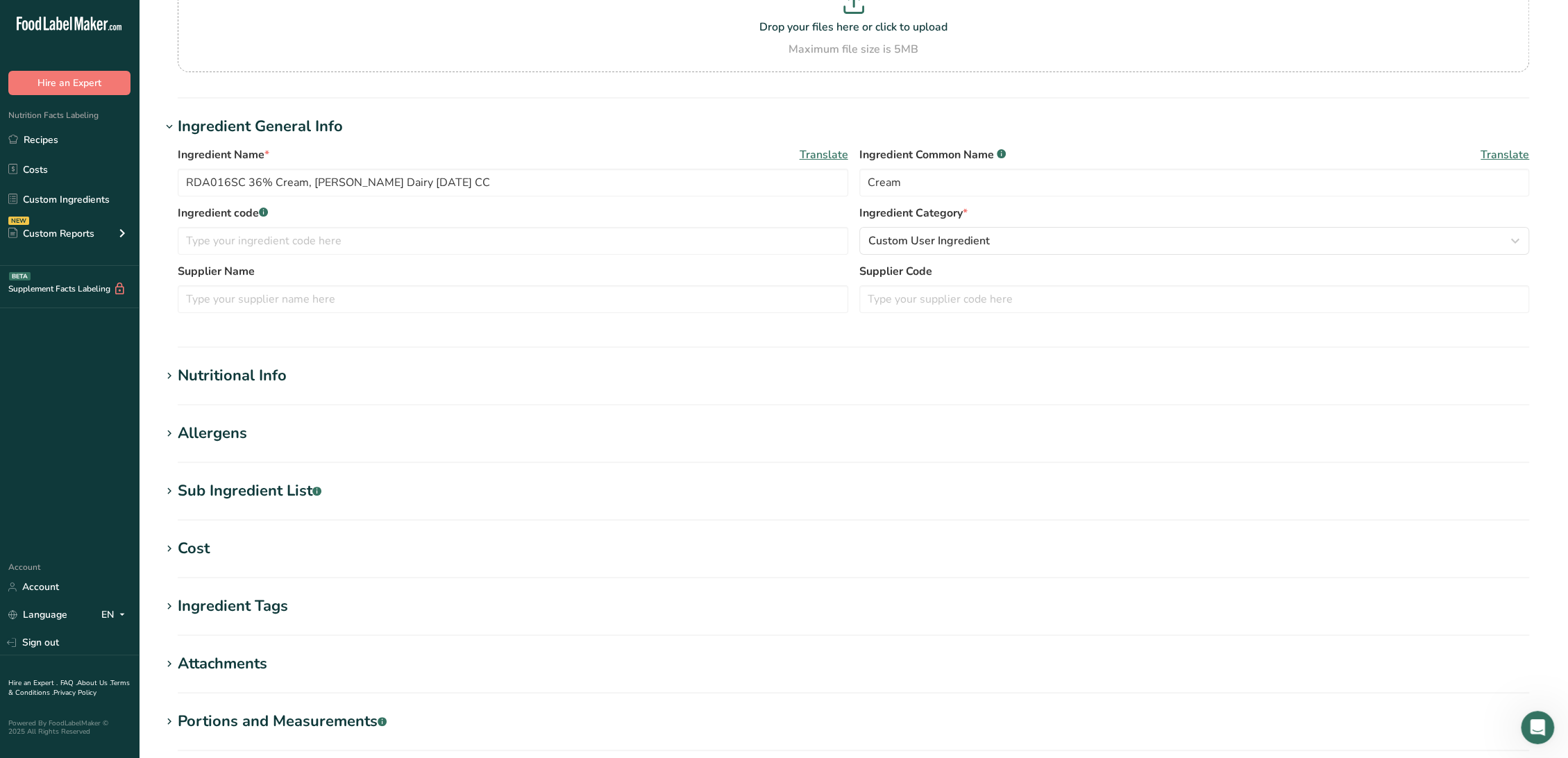
scroll to position [154, 0]
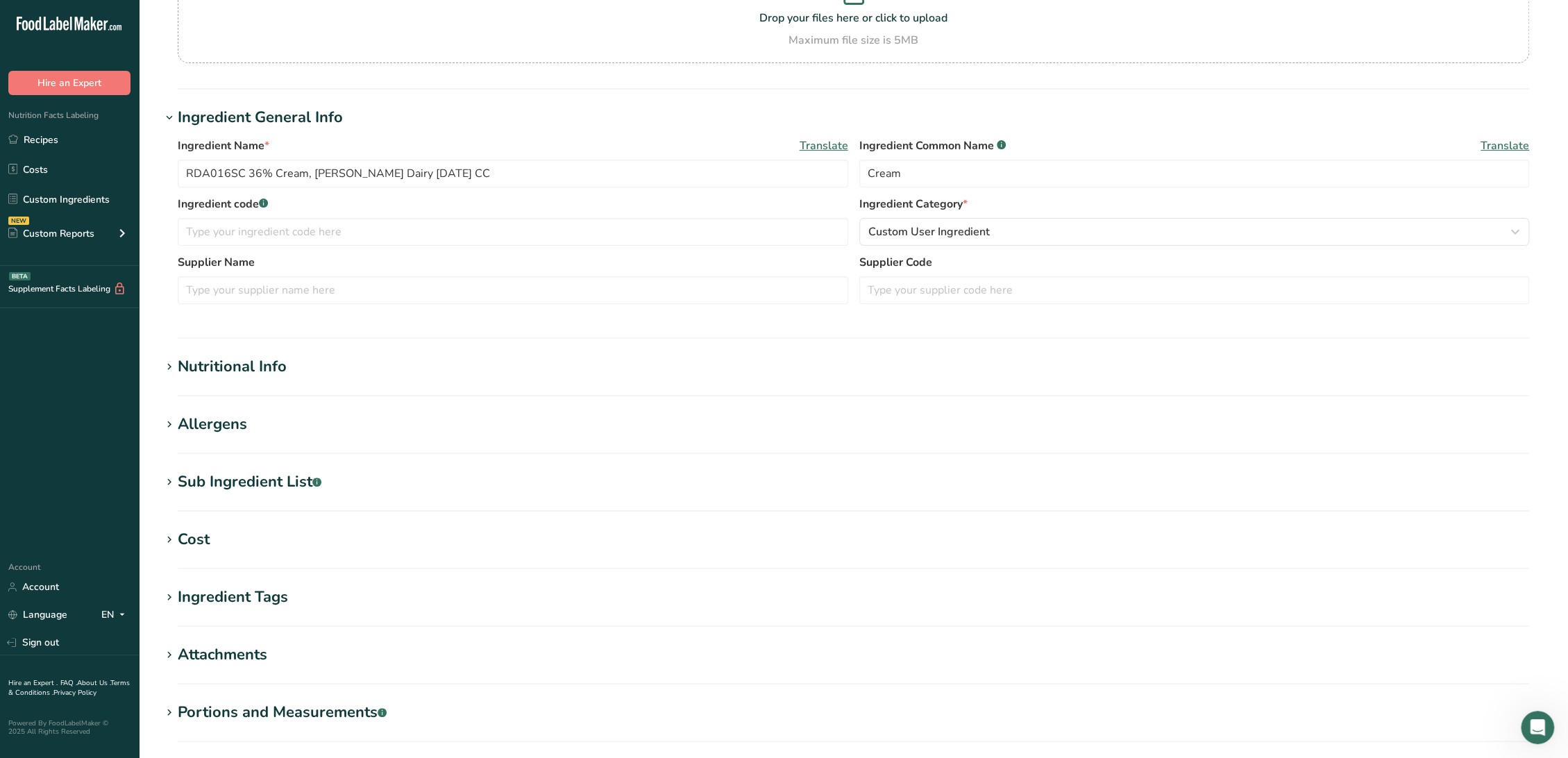
click at [285, 478] on div "Sub Ingredient List .a-a{fill:#347362;}.b-a{fill:#fff;}" at bounding box center [249, 482] width 144 height 23
